Goal: Task Accomplishment & Management: Use online tool/utility

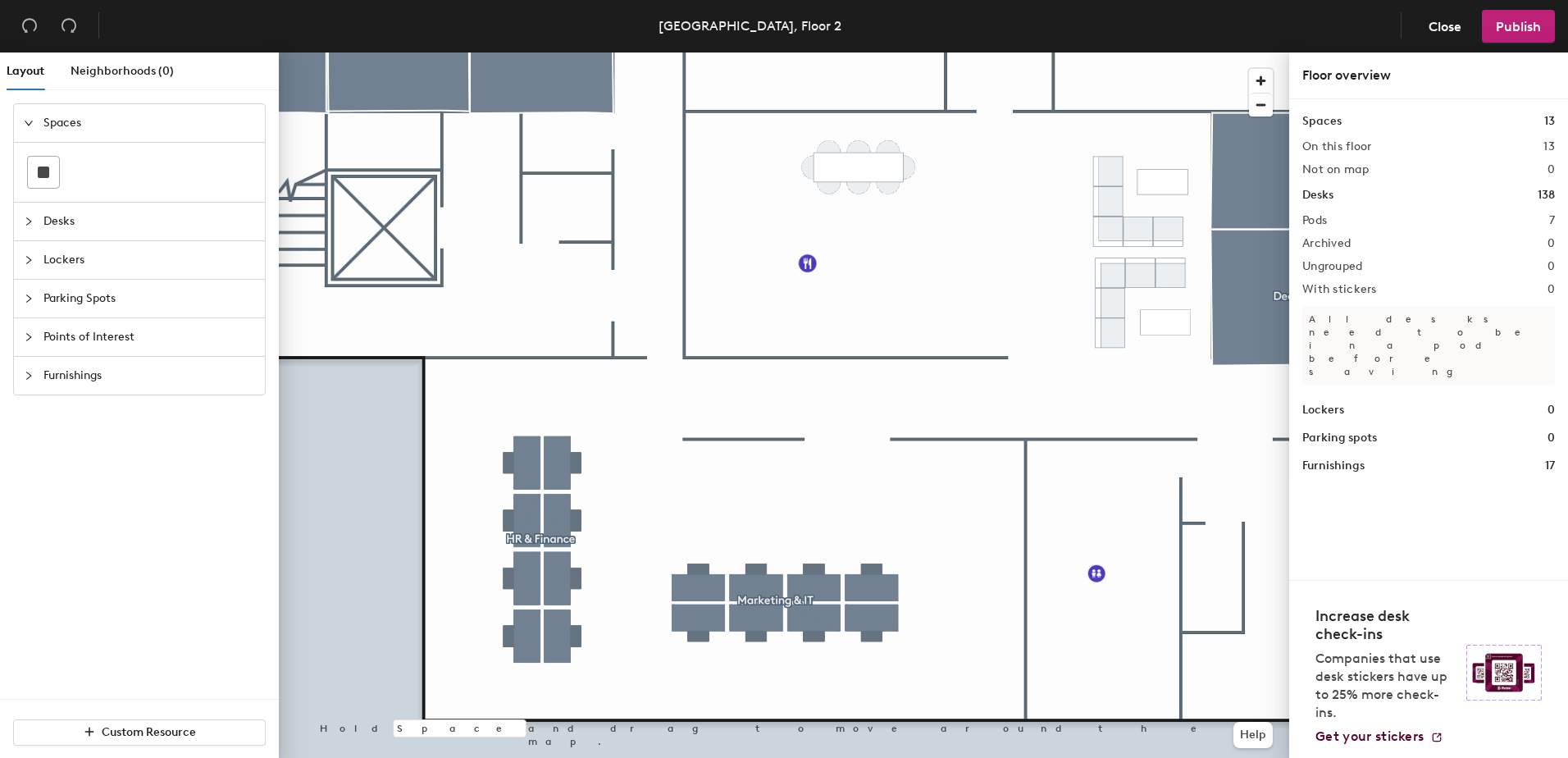
click at [1486, 49] on header "[GEOGRAPHIC_DATA], Floor 2 Close Publish" at bounding box center [784, 26] width 1568 height 53
click at [1502, 31] on span "Publish" at bounding box center [1518, 27] width 45 height 15
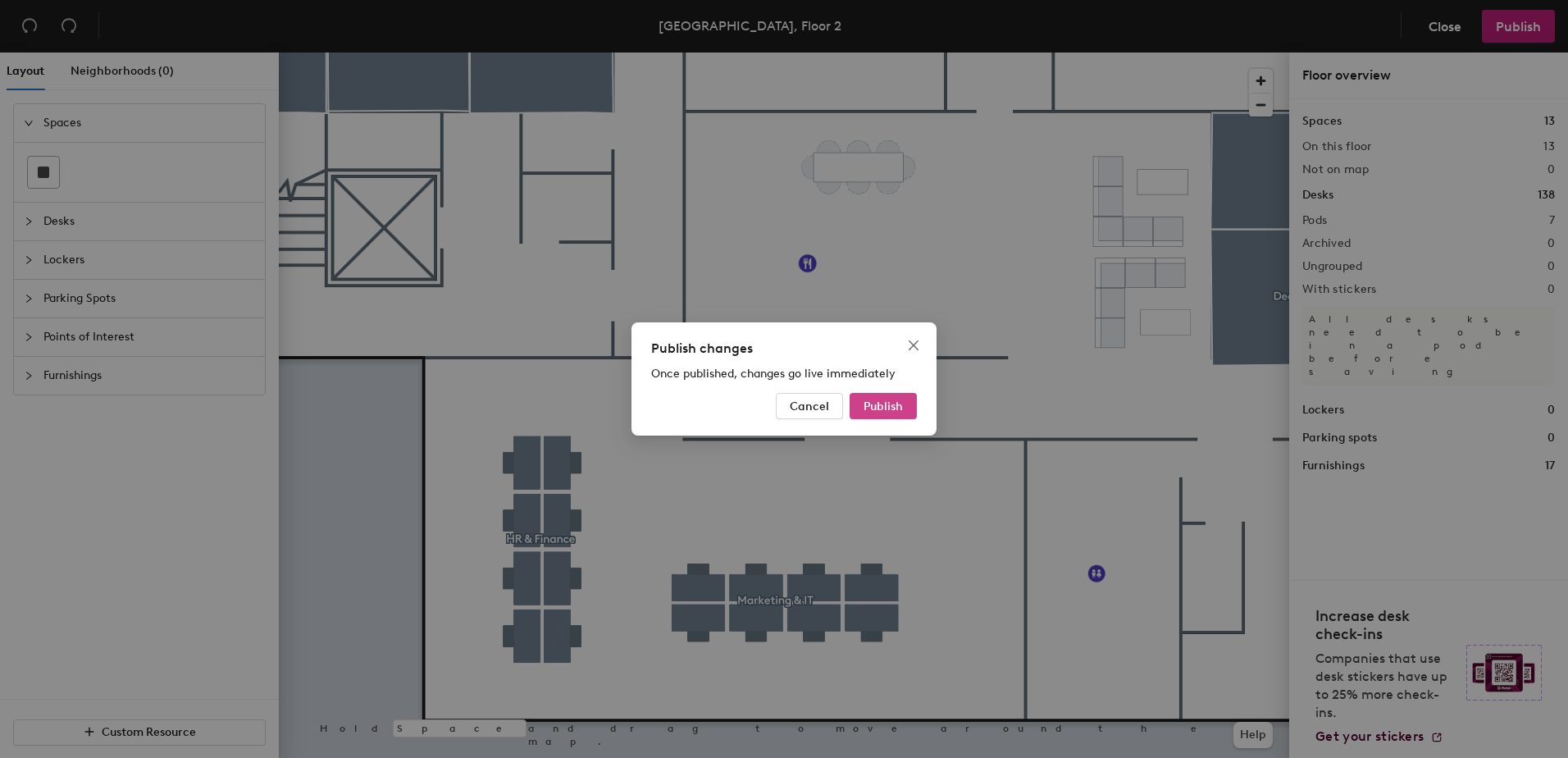
click at [876, 409] on span "Publish" at bounding box center [883, 406] width 39 height 14
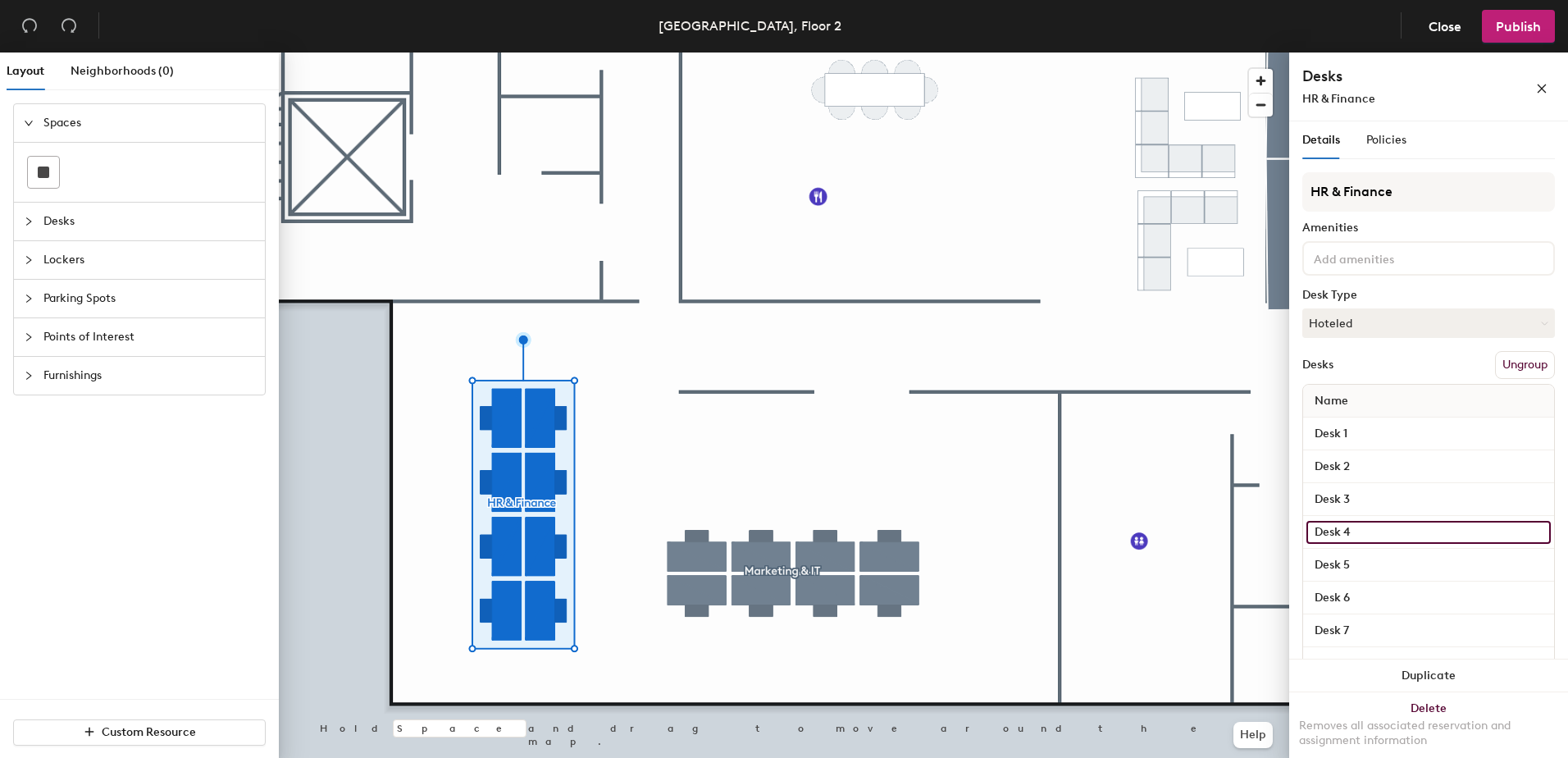
click at [1443, 521] on input "Desk 4" at bounding box center [1428, 533] width 245 height 23
click at [1433, 560] on input "Desk 5" at bounding box center [1428, 565] width 245 height 23
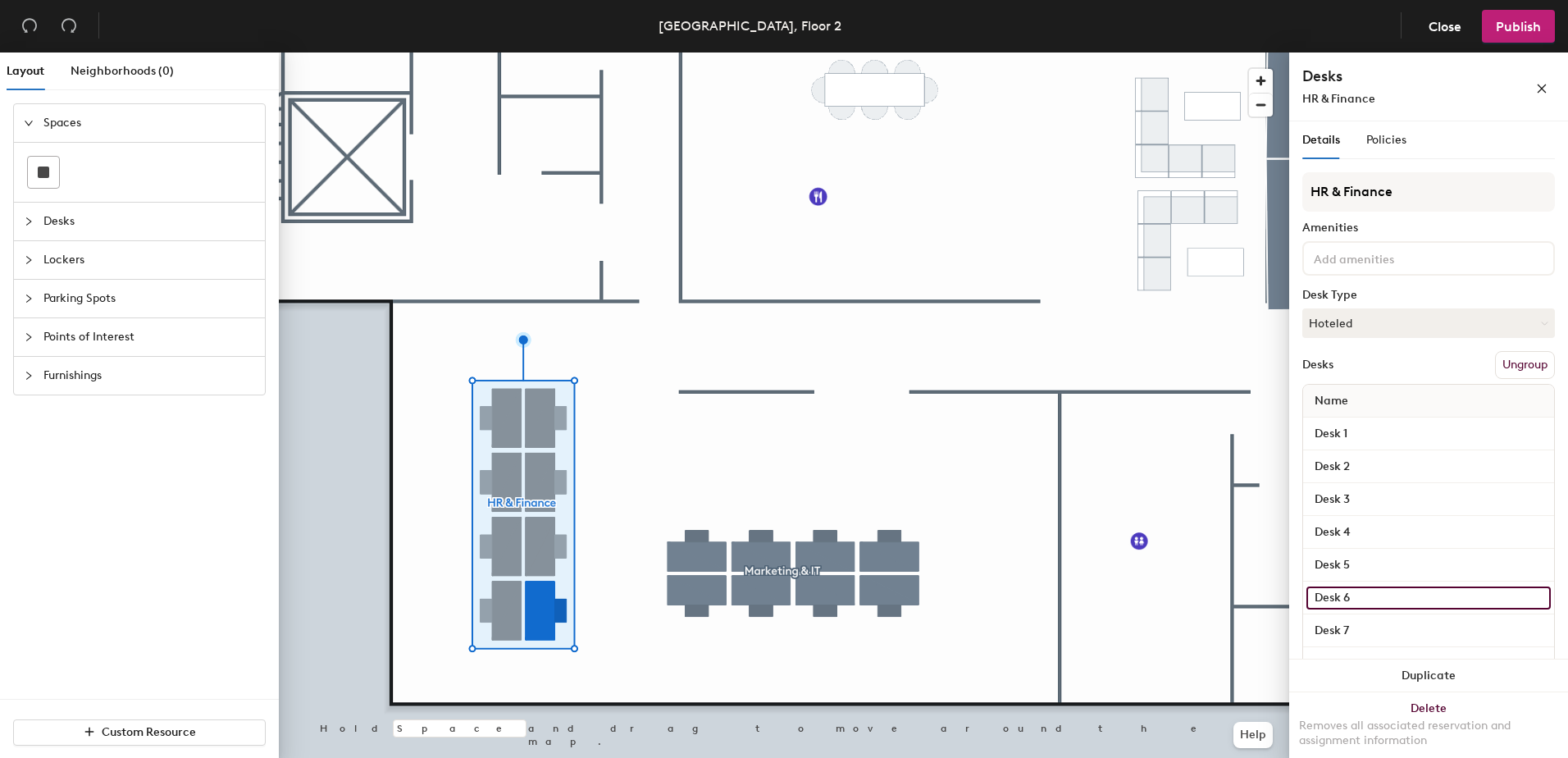
click at [1422, 604] on input "Desk 6" at bounding box center [1428, 598] width 245 height 23
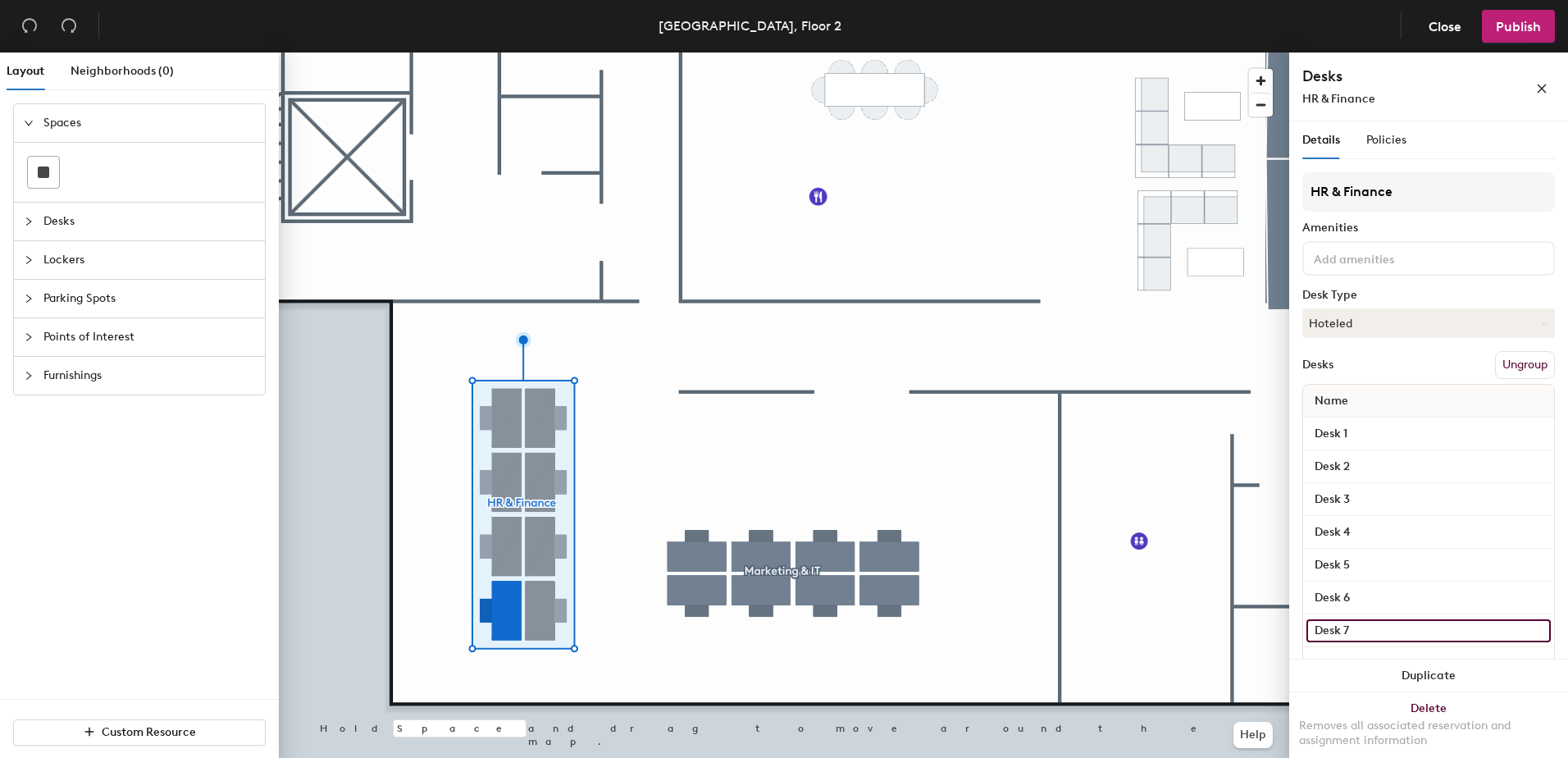
click at [1417, 624] on input "Desk 7" at bounding box center [1428, 630] width 245 height 23
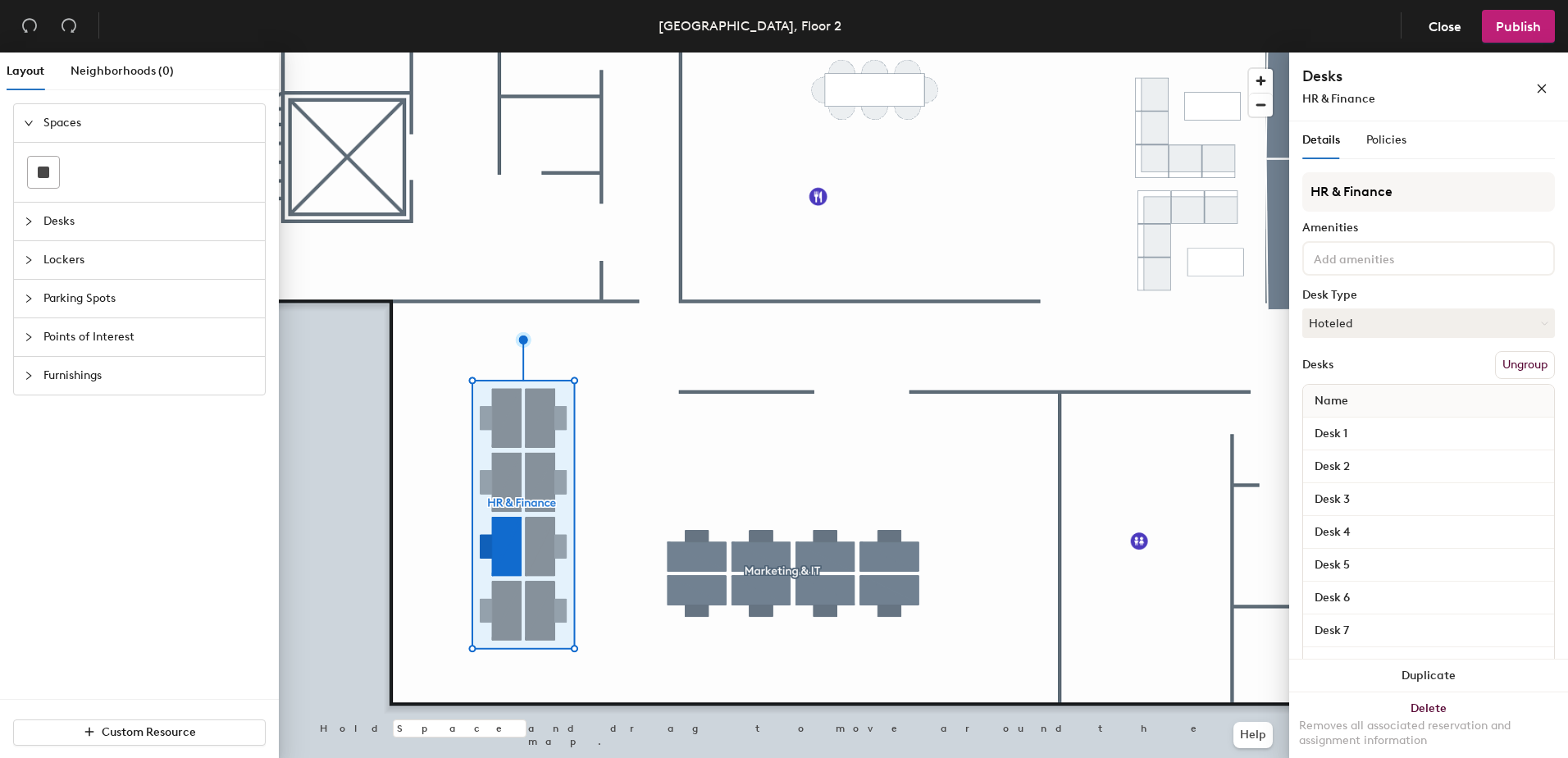
click at [1495, 362] on button "Ungroup" at bounding box center [1525, 365] width 59 height 28
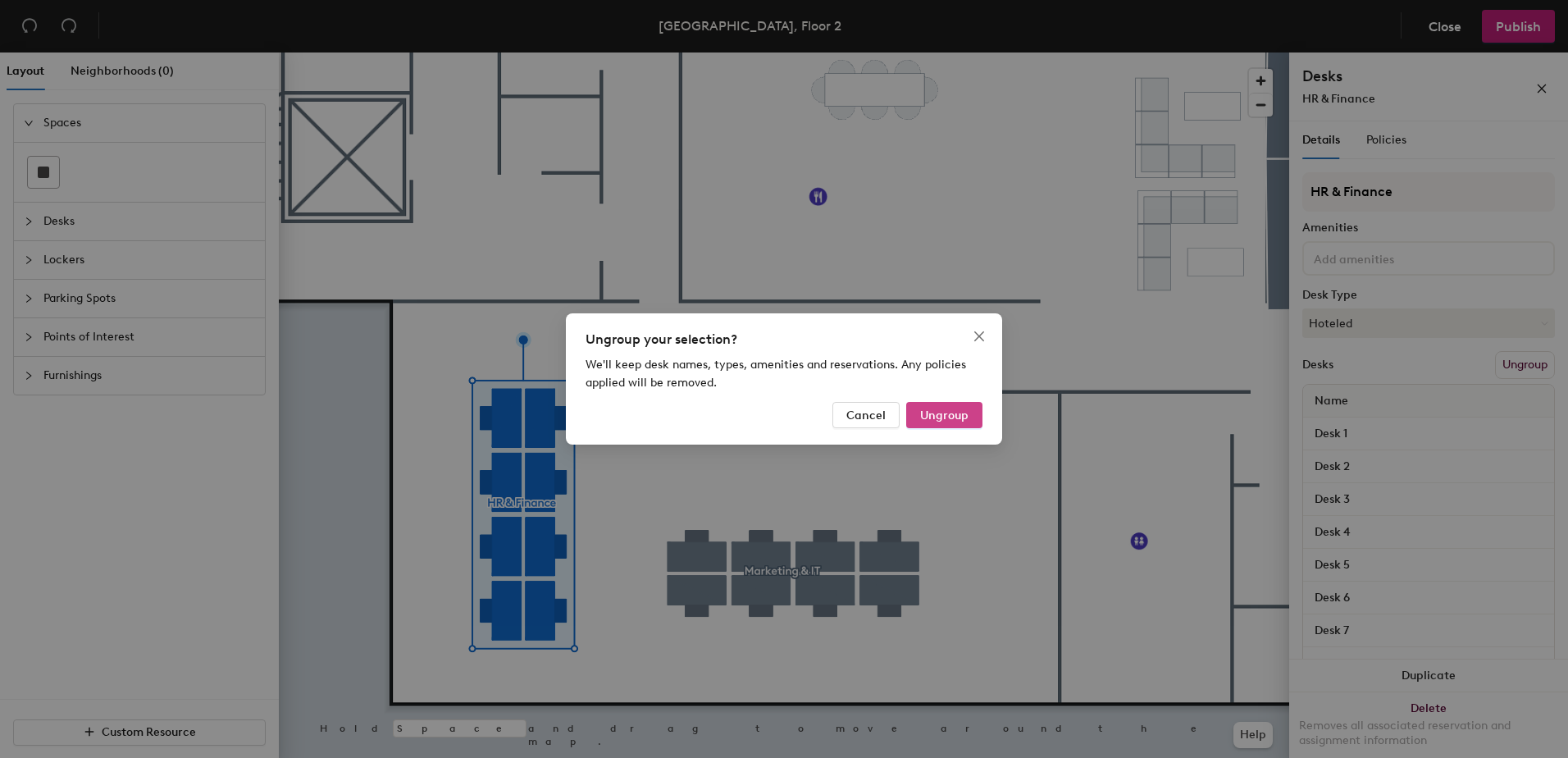
click at [955, 415] on span "Ungroup" at bounding box center [944, 415] width 48 height 14
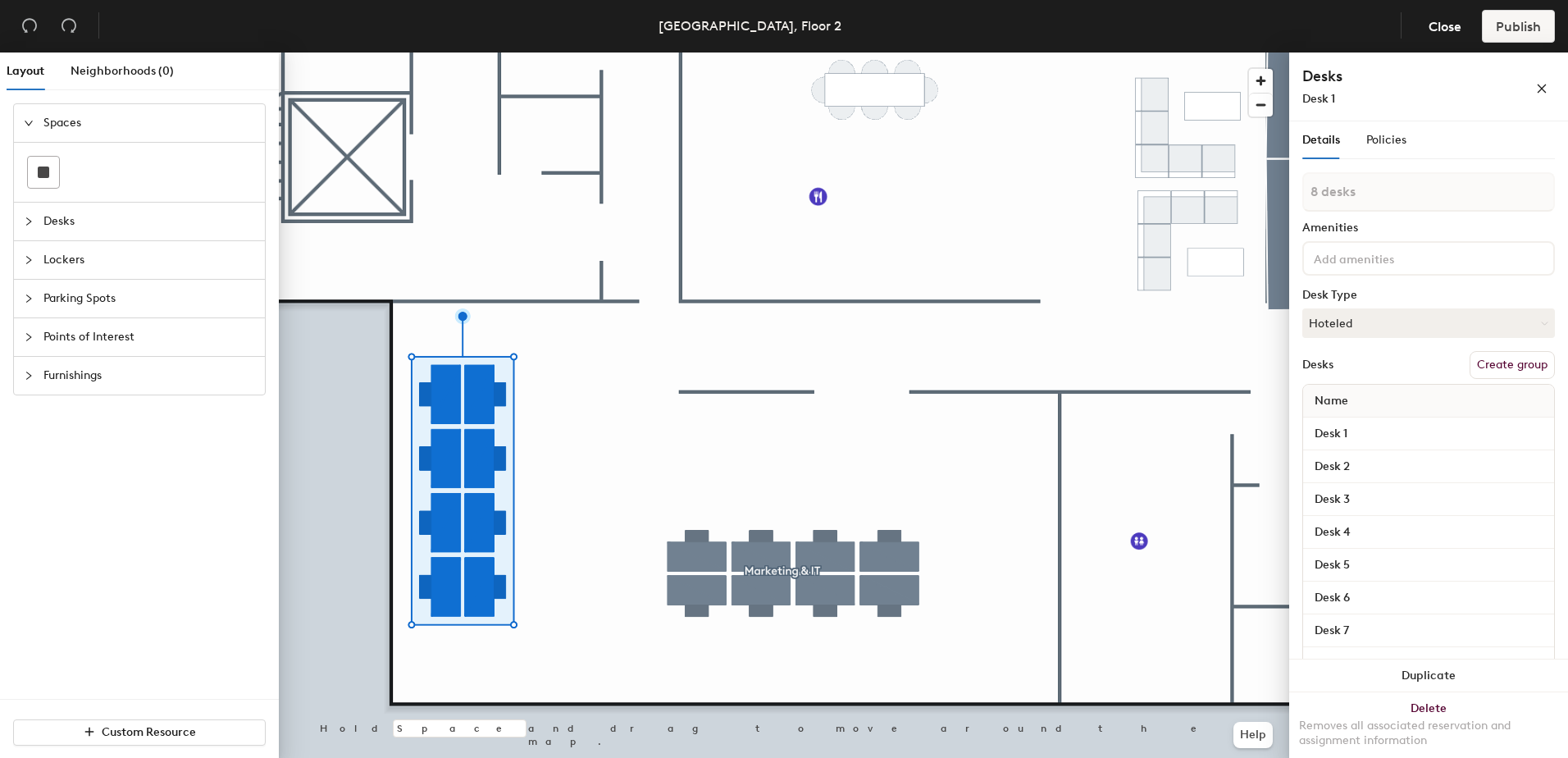
click at [1377, 259] on input at bounding box center [1384, 257] width 148 height 20
type input "HR & Finance"
click at [1502, 368] on button "Create group" at bounding box center [1511, 365] width 85 height 28
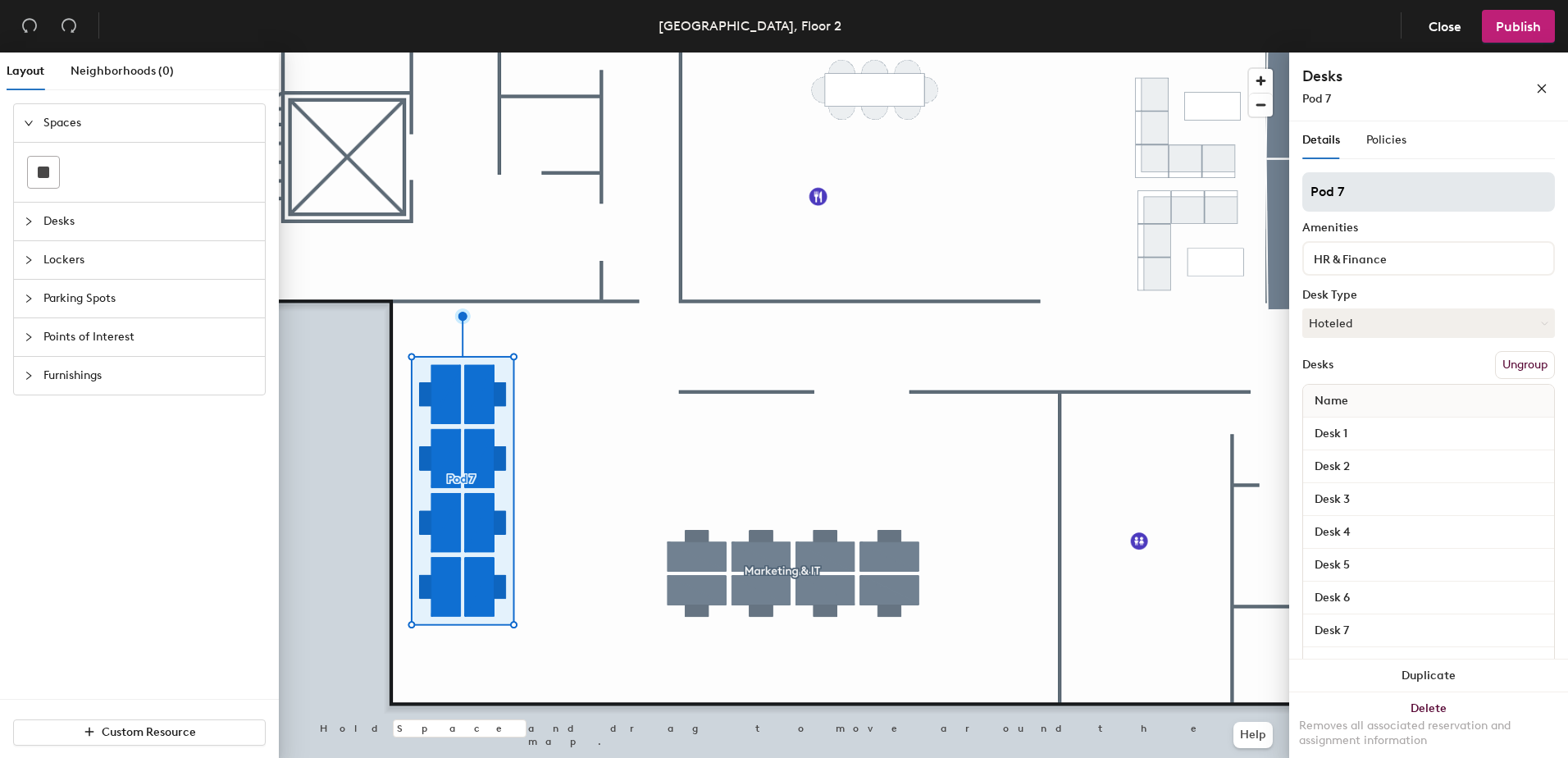
click at [1054, 199] on div "Layout Neighborhoods (0) Spaces Desks Lockers Parking Spots Points of Interest …" at bounding box center [784, 409] width 1568 height 712
type input "HR & Finance"
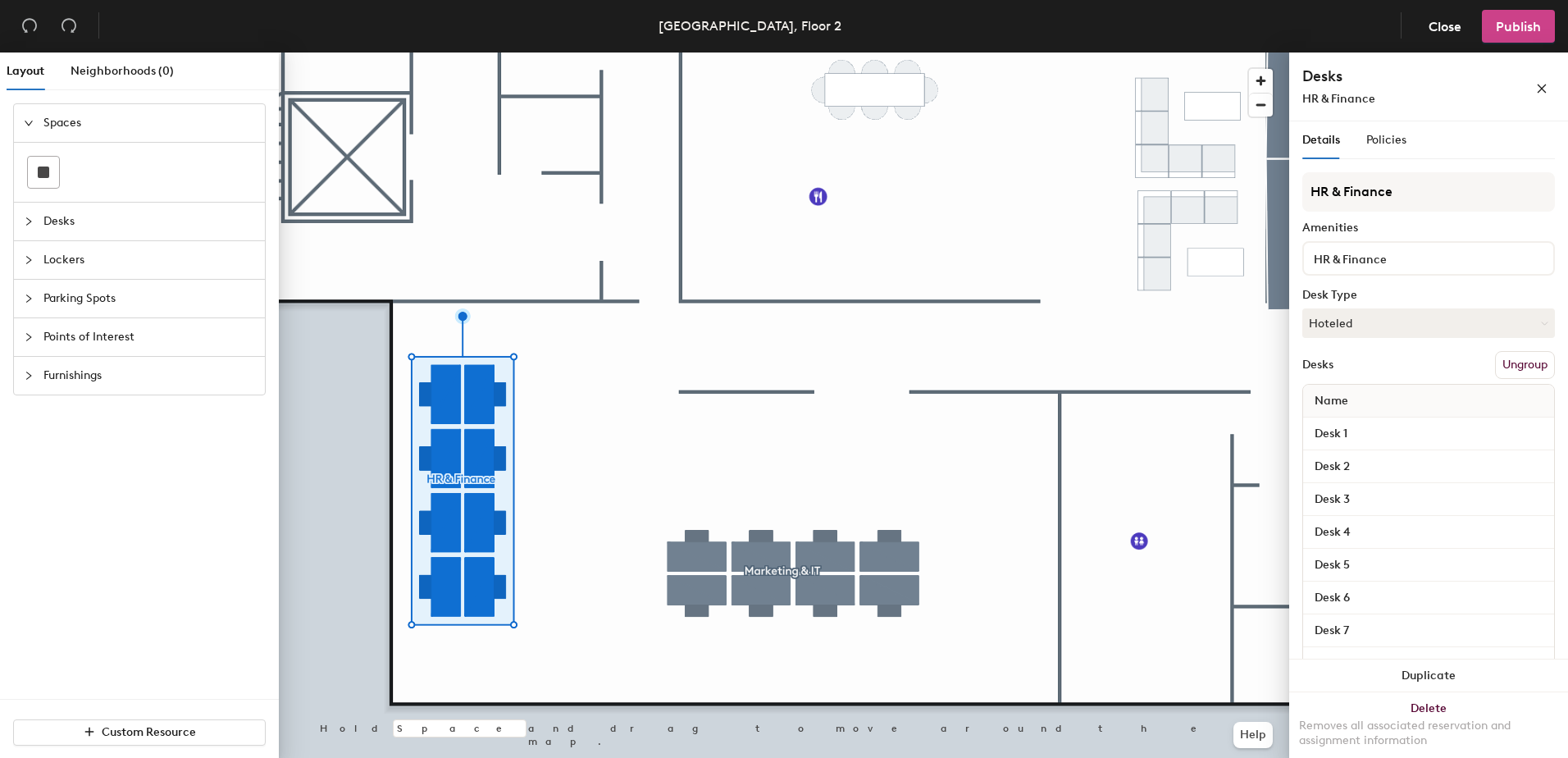
click at [1548, 37] on button "Publish" at bounding box center [1518, 26] width 73 height 33
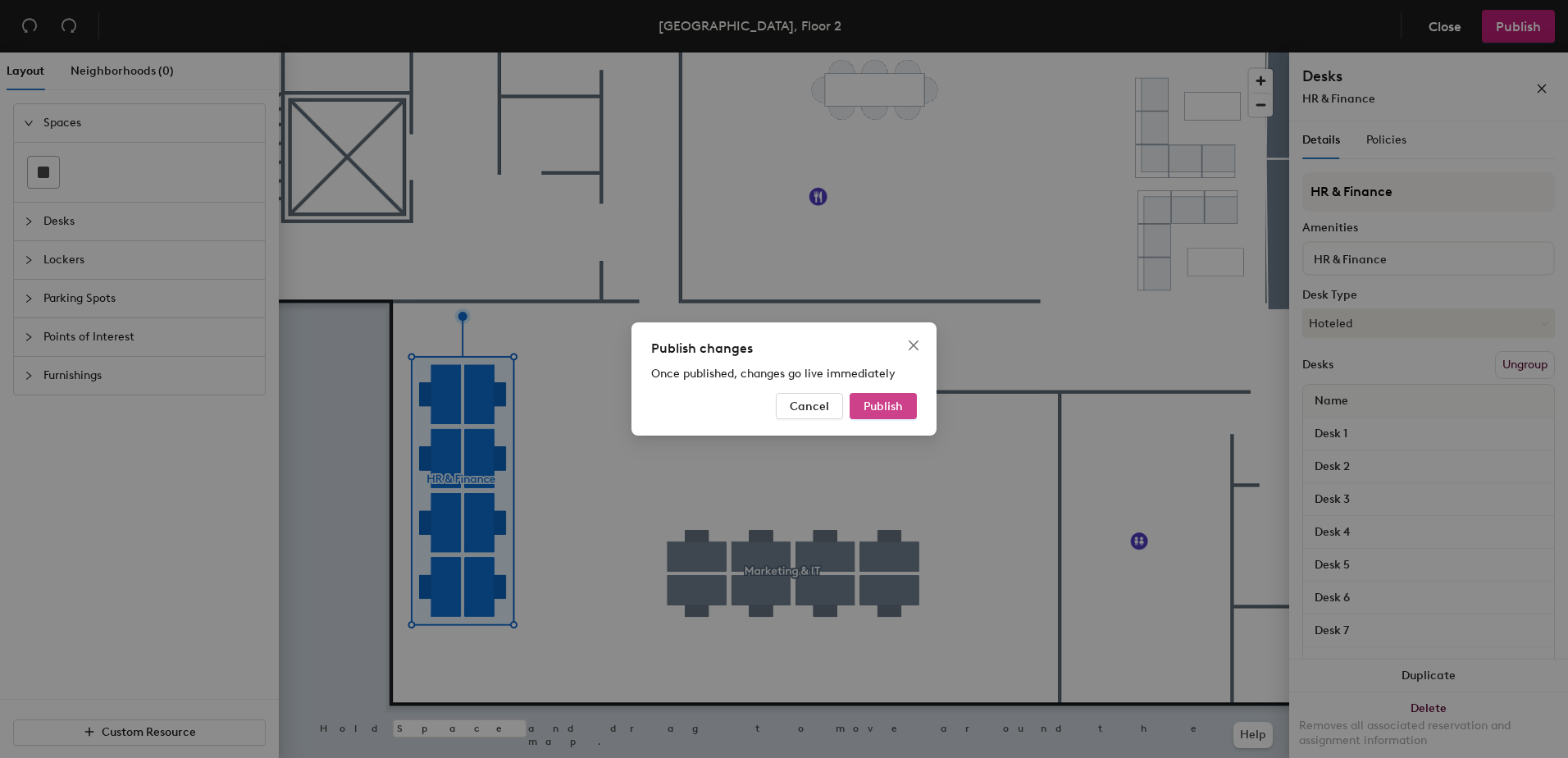
click at [871, 401] on span "Publish" at bounding box center [883, 406] width 39 height 14
